Goal: Task Accomplishment & Management: Use online tool/utility

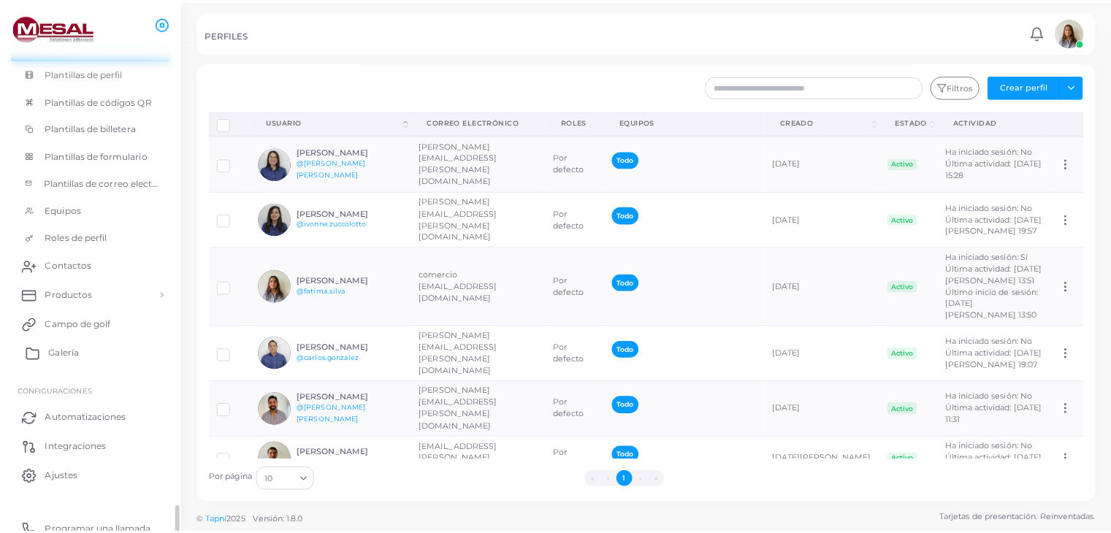
scroll to position [157, 0]
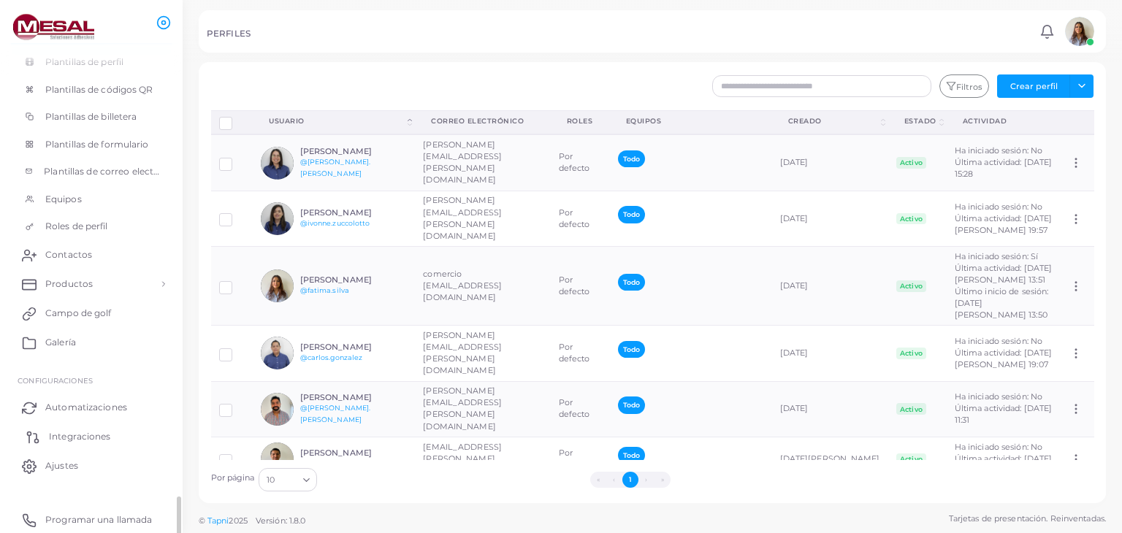
click at [101, 439] on font "Integraciones" at bounding box center [79, 436] width 61 height 11
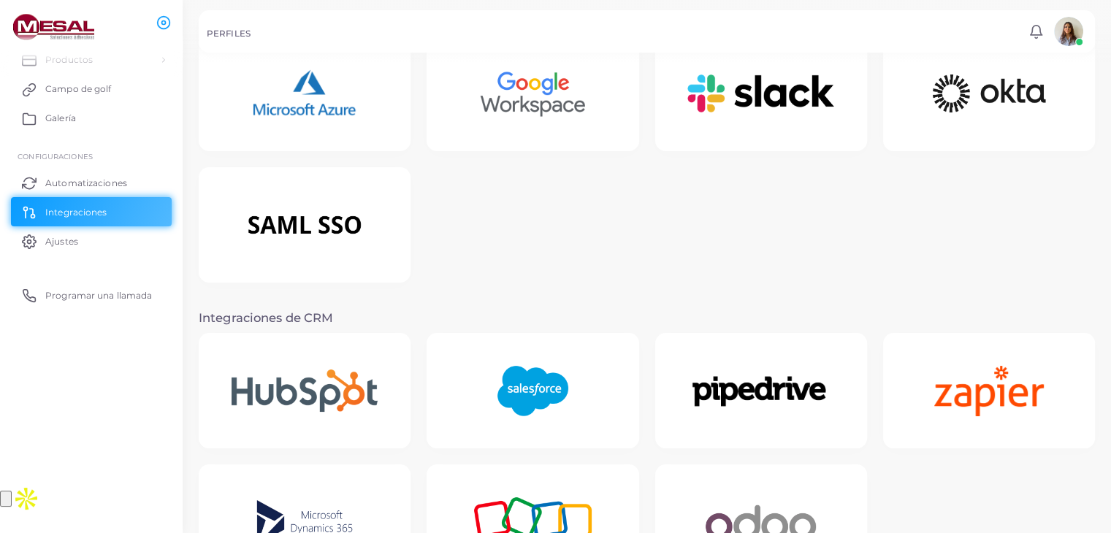
scroll to position [73, 0]
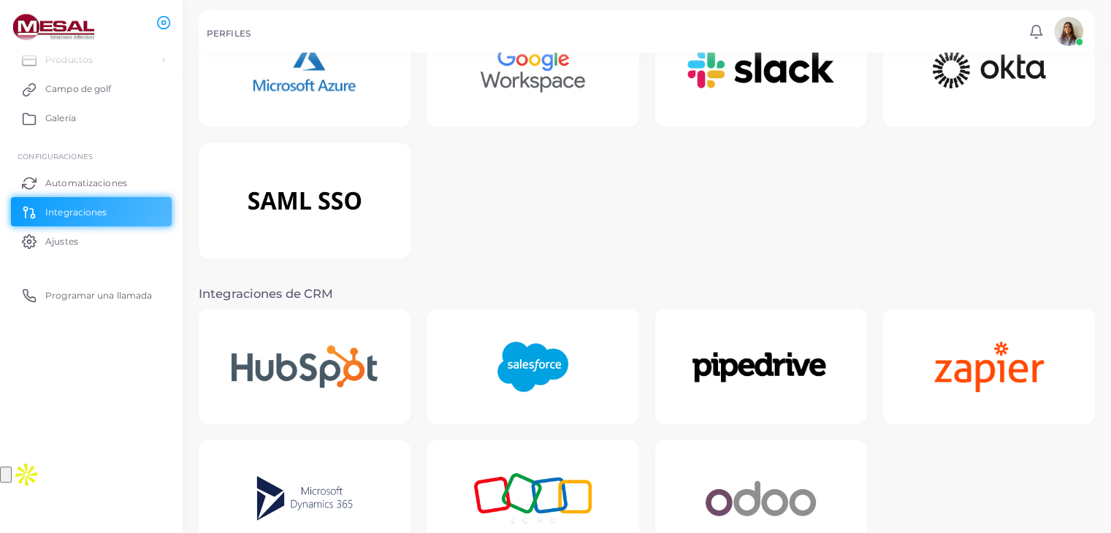
click at [789, 372] on img at bounding box center [761, 366] width 188 height 80
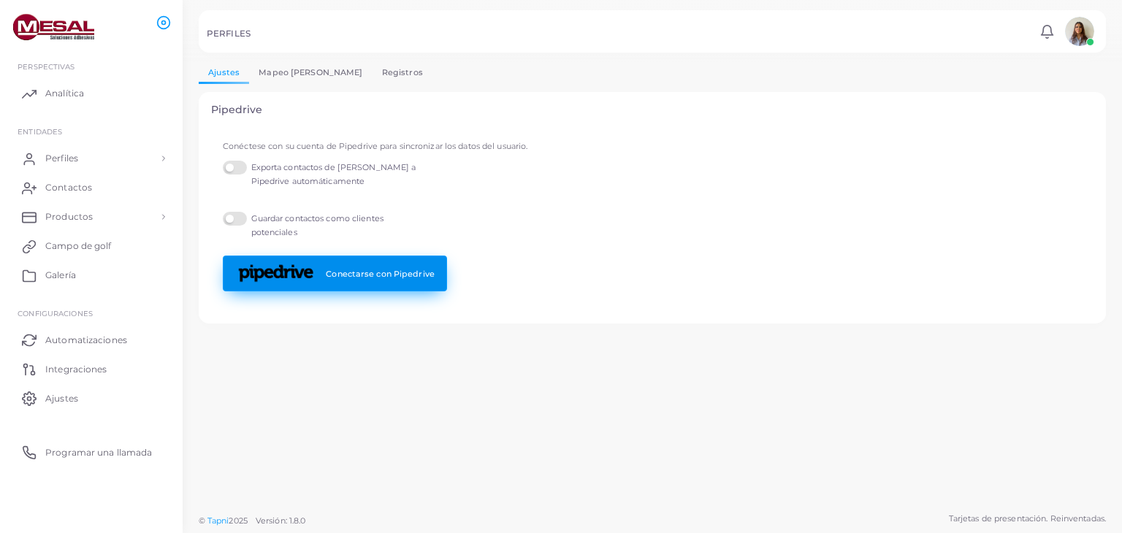
click at [327, 277] on link "Conectarse con Pipedrive" at bounding box center [335, 274] width 224 height 36
